Goal: Check status: Check status

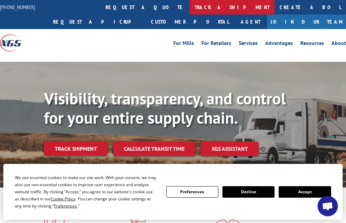
click at [189, 9] on link "track a shipment" at bounding box center [231, 7] width 85 height 15
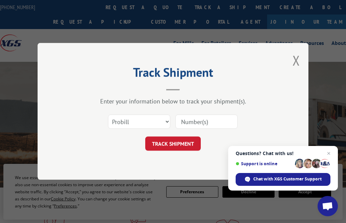
click at [202, 114] on div at bounding box center [206, 122] width 62 height 16
click at [198, 120] on input at bounding box center [206, 122] width 62 height 14
paste input "17611308"
type input "17611308"
click at [176, 144] on button "TRACK SHIPMENT" at bounding box center [172, 144] width 55 height 14
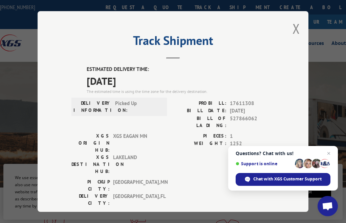
click at [289, 30] on div "Track Shipment ESTIMATED DELIVERY TIME: [DATE] The estimated time is using the …" at bounding box center [173, 111] width 271 height 201
click at [294, 28] on button "Close modal" at bounding box center [295, 29] width 7 height 18
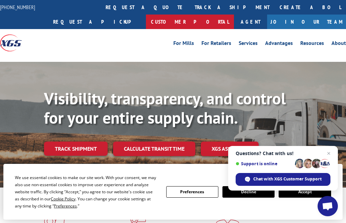
click at [234, 15] on link "Customer Portal" at bounding box center [190, 22] width 88 height 15
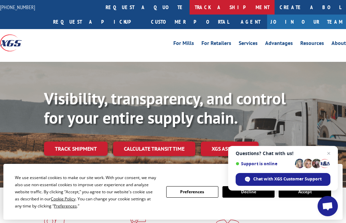
click at [189, 8] on link "track a shipment" at bounding box center [231, 7] width 85 height 15
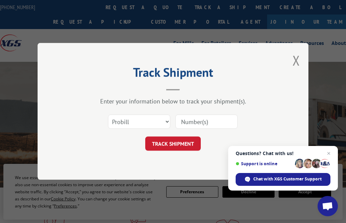
click at [191, 123] on input at bounding box center [206, 122] width 62 height 14
paste input "17611335"
type input "17611335"
click at [174, 141] on button "TRACK SHIPMENT" at bounding box center [172, 144] width 55 height 14
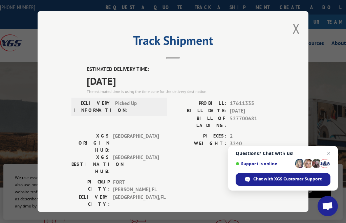
click at [328, 151] on span "Close chat" at bounding box center [328, 153] width 8 height 8
